Goal: Check status: Check status

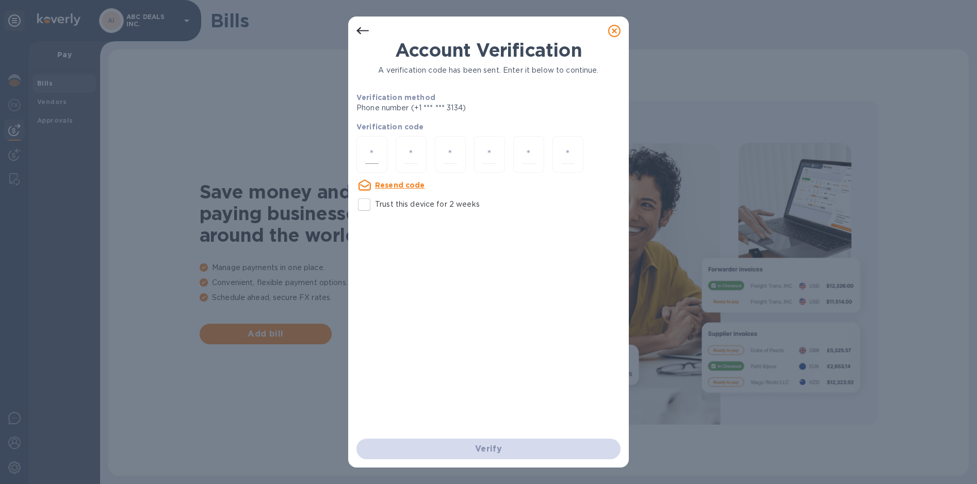
click at [373, 157] on input "number" at bounding box center [371, 154] width 13 height 19
type input "7"
type input "9"
type input "4"
type input "2"
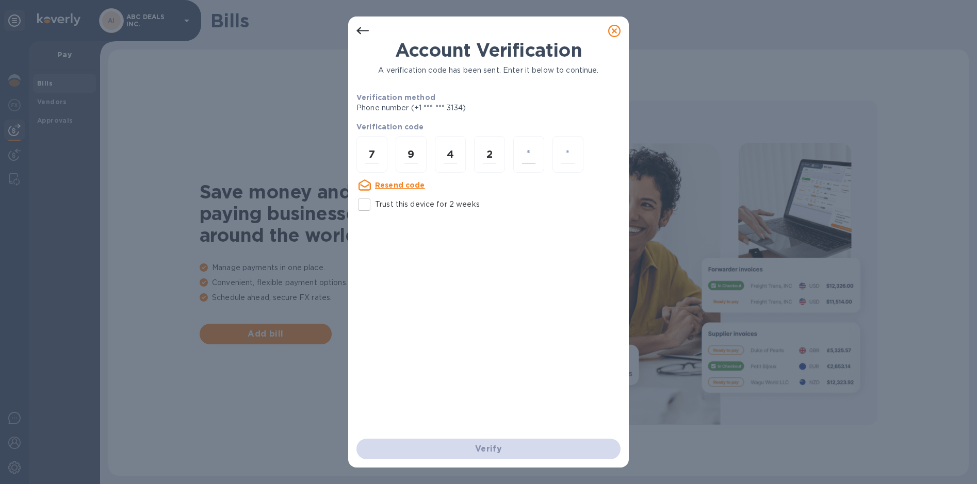
type input "6"
type input "3"
type input "7"
click at [375, 152] on input "number" at bounding box center [371, 154] width 13 height 19
type input "7"
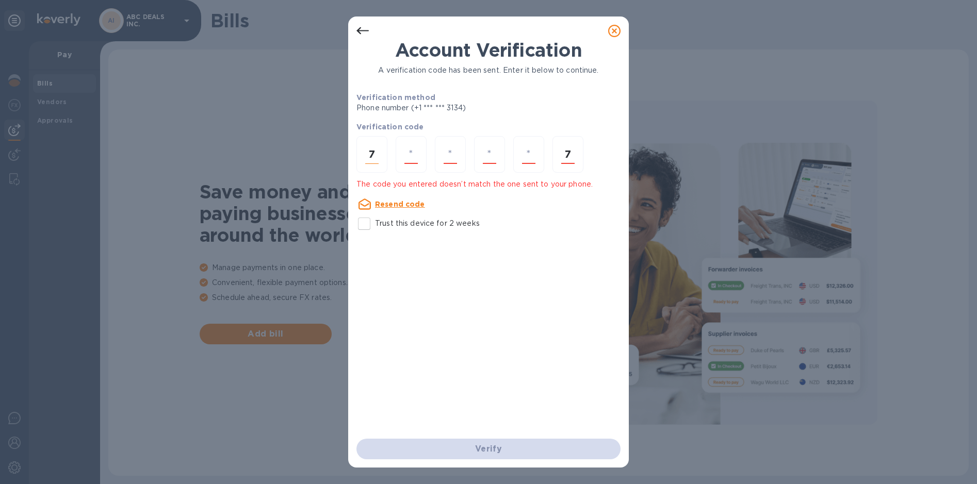
type input "9"
type input "4"
click at [571, 154] on input "7" at bounding box center [567, 154] width 13 height 19
click at [482, 141] on div at bounding box center [489, 154] width 31 height 37
type input "2"
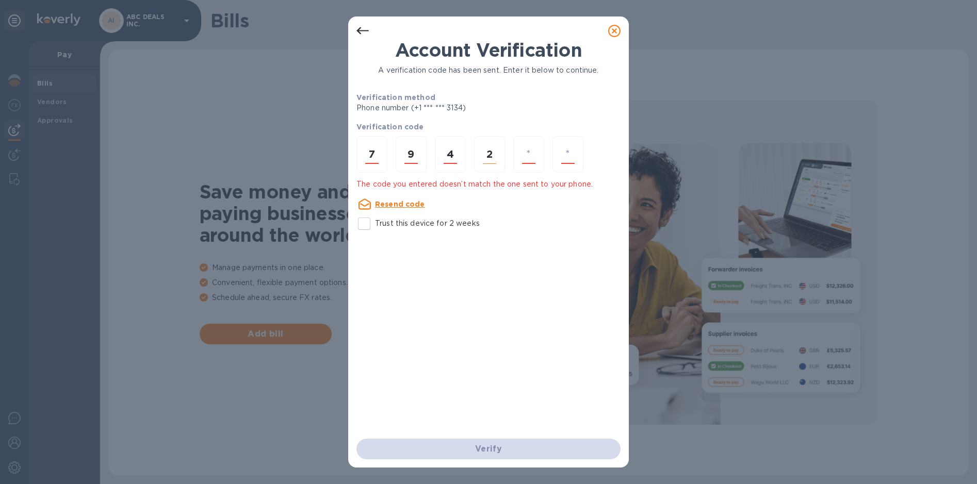
type input "3"
type input "6"
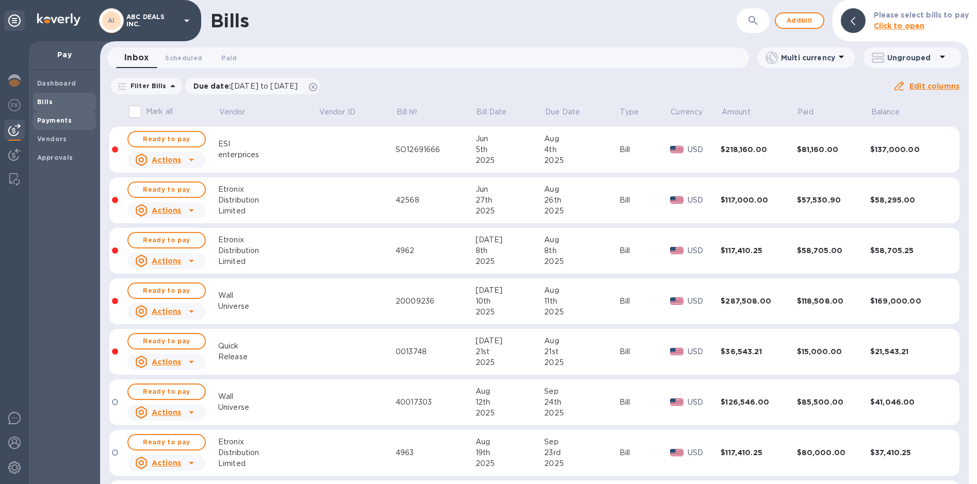
click at [56, 122] on b "Payments" at bounding box center [54, 121] width 35 height 8
